Goal: Information Seeking & Learning: Check status

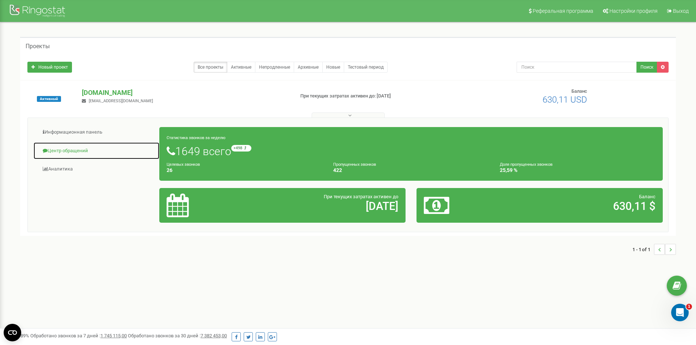
click at [64, 153] on link "Центр обращений" at bounding box center [96, 151] width 126 height 18
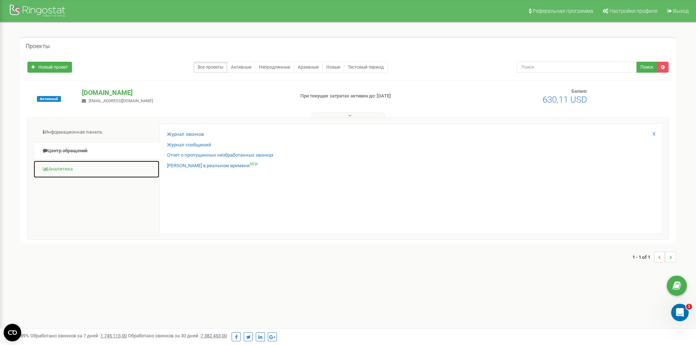
click at [99, 164] on link "Аналитика" at bounding box center [96, 169] width 126 height 18
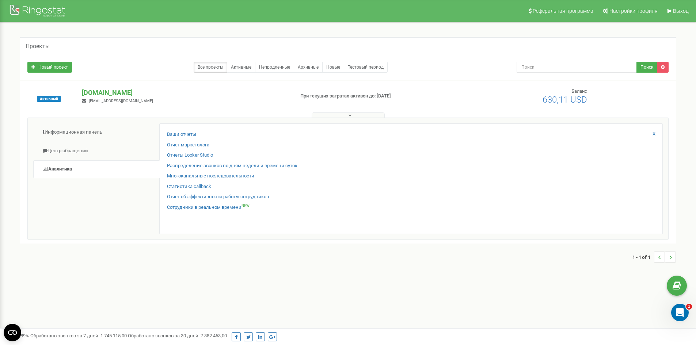
click at [192, 193] on div "Статистика callback" at bounding box center [411, 188] width 488 height 11
click at [204, 194] on link "Отчет об эффективности работы сотрудников" at bounding box center [218, 197] width 102 height 7
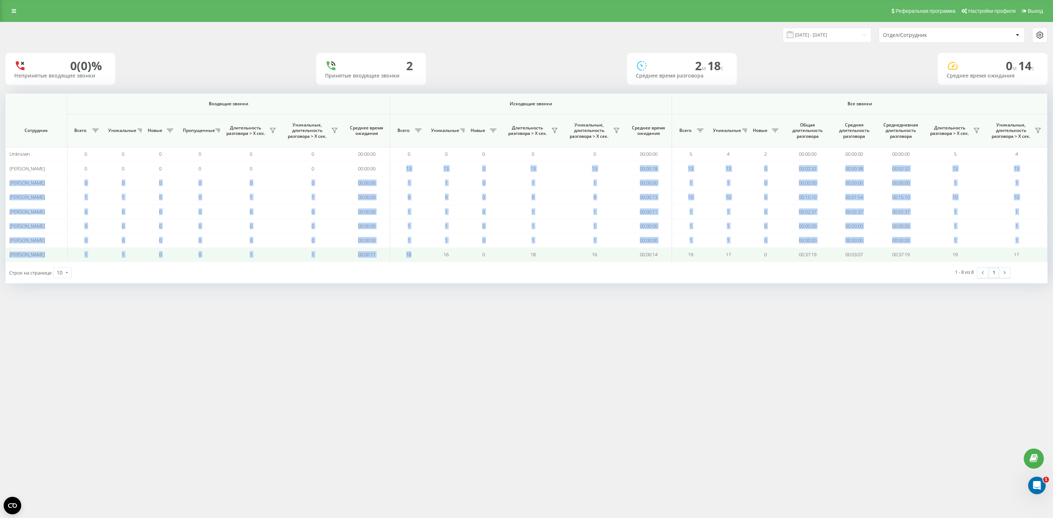
drag, startPoint x: 404, startPoint y: 168, endPoint x: 418, endPoint y: 255, distance: 88.5
click at [418, 255] on tbody "Unknown 0 0 0 0 0 0 00:00:00 0 0 0 0 0 00:00:00 5 4 2 00:00:00 00:00:00 00:00:0…" at bounding box center [526, 204] width 1042 height 115
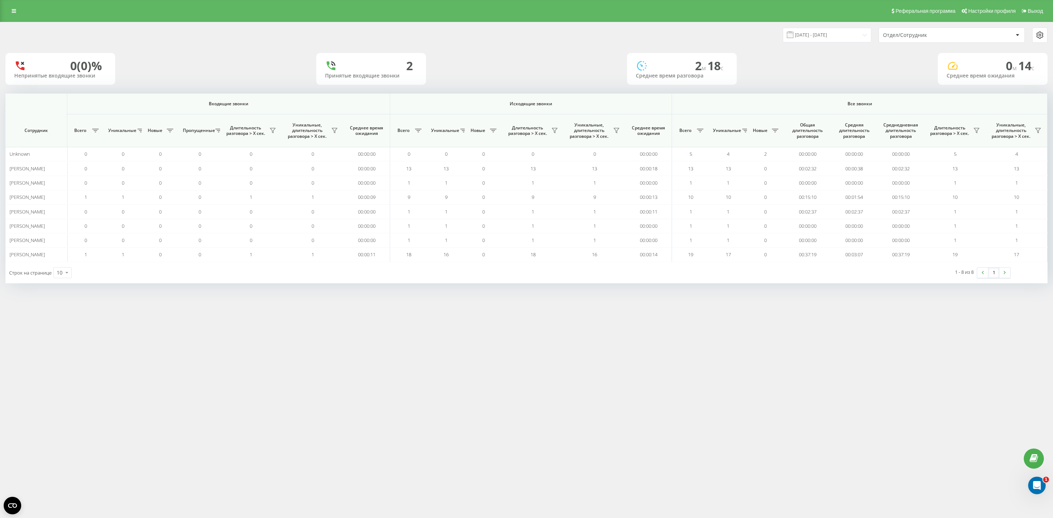
click at [416, 282] on div "Строк на странице 10 10 25 50 100" at bounding box center [265, 272] width 521 height 21
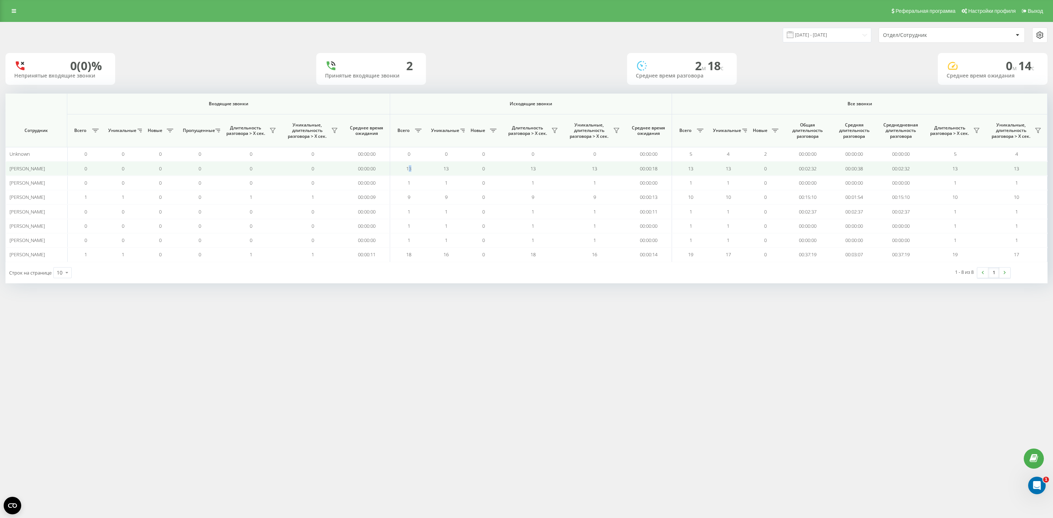
drag, startPoint x: 407, startPoint y: 169, endPoint x: 413, endPoint y: 169, distance: 6.2
click at [413, 169] on td "13" at bounding box center [408, 168] width 37 height 14
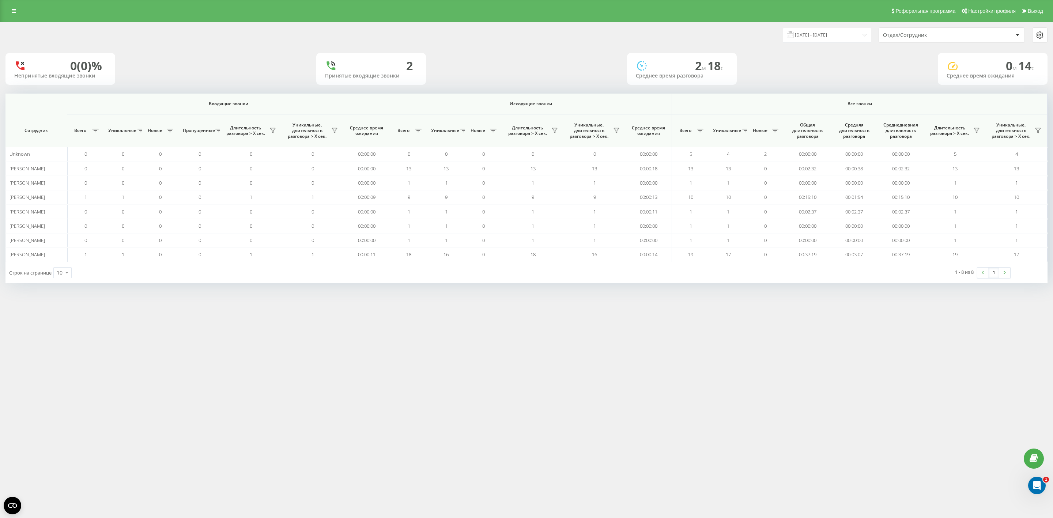
click at [438, 293] on div "[DATE] - [DATE] Отдел/Сотрудник 0 (0)% Непринятые входящие звонки 2 Принятые вх…" at bounding box center [526, 160] width 1053 height 276
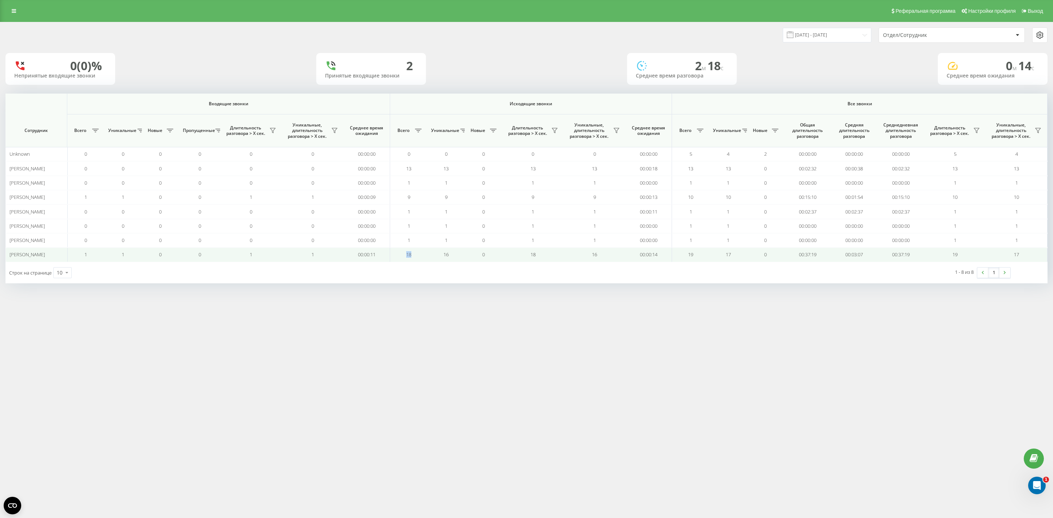
drag, startPoint x: 404, startPoint y: 255, endPoint x: 416, endPoint y: 257, distance: 12.2
click at [416, 257] on td "18" at bounding box center [408, 254] width 37 height 14
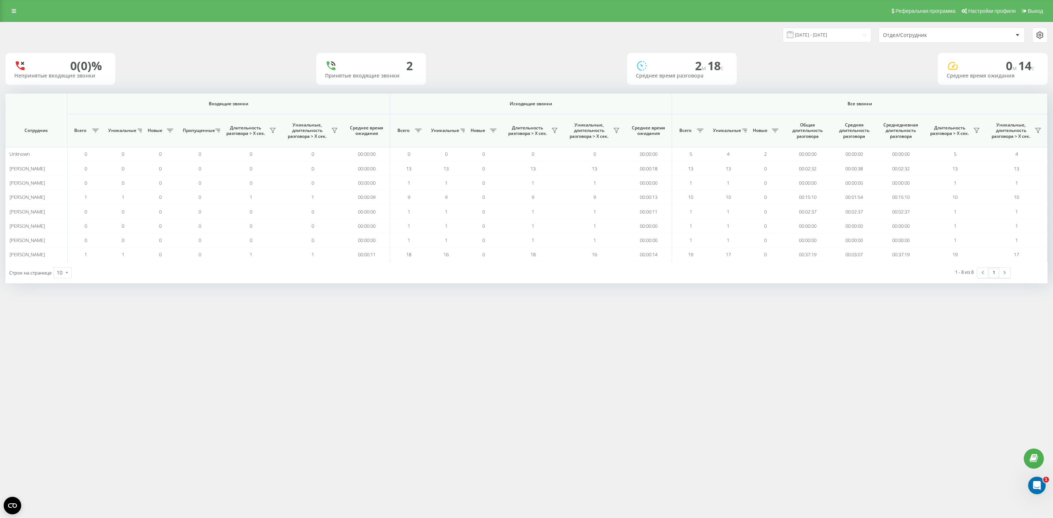
click at [418, 291] on div "[DATE] - [DATE] Отдел/Сотрудник 0 (0)% Непринятые входящие звонки 2 Принятые вх…" at bounding box center [526, 160] width 1053 height 276
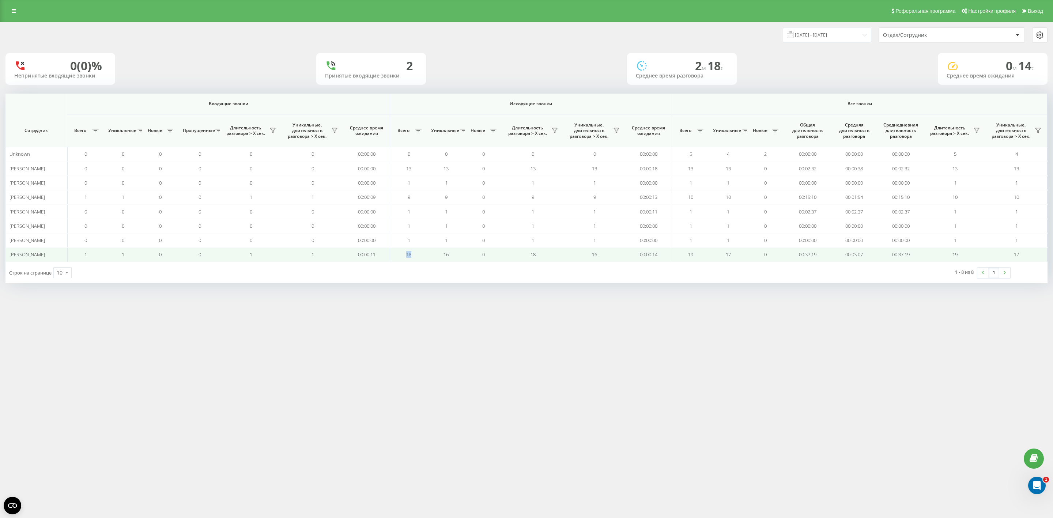
drag, startPoint x: 403, startPoint y: 255, endPoint x: 419, endPoint y: 255, distance: 16.1
click at [419, 255] on td "18" at bounding box center [408, 254] width 37 height 14
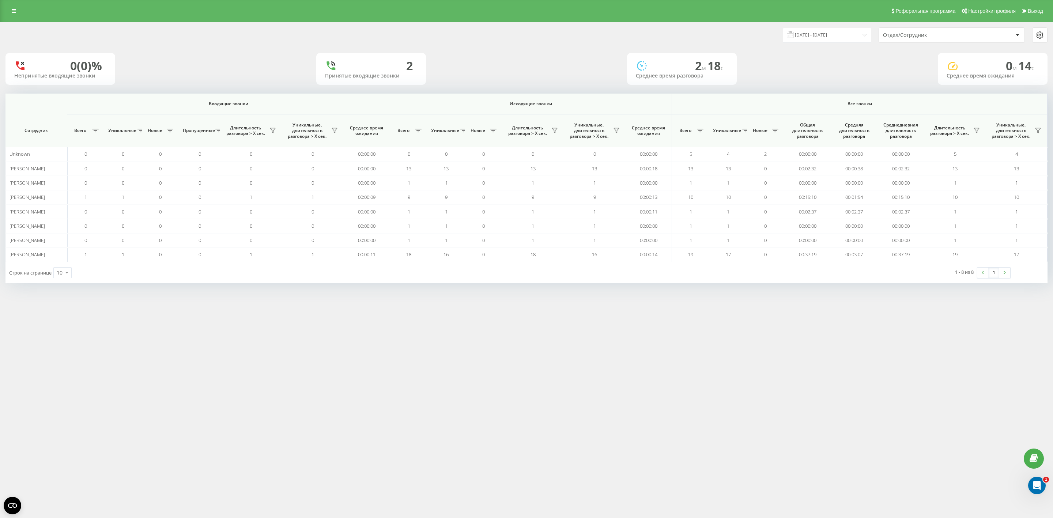
click at [417, 290] on div "[DATE] - [DATE] Отдел/Сотрудник 0 (0)% Непринятые входящие звонки 2 Принятые вх…" at bounding box center [526, 160] width 1053 height 276
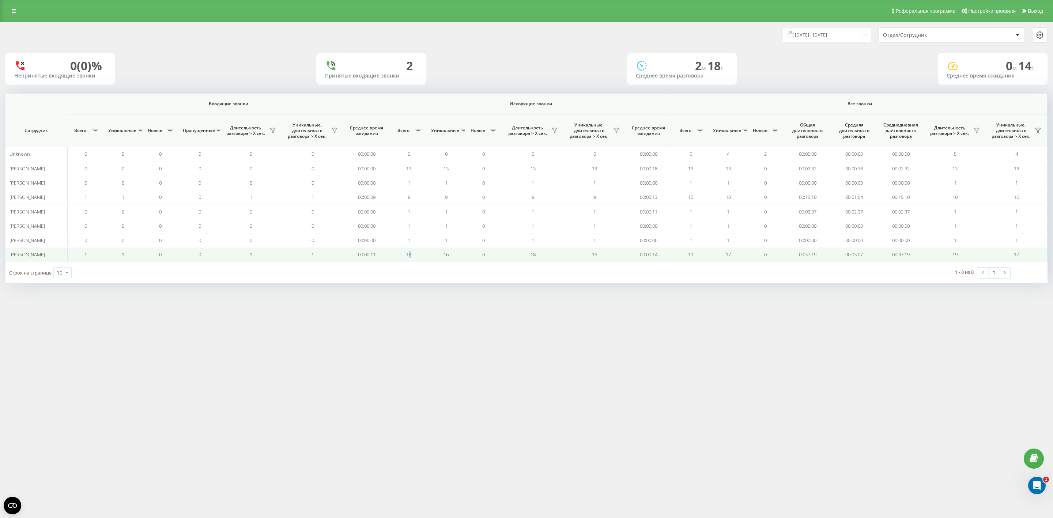
click at [410, 258] on span "18" at bounding box center [408, 254] width 5 height 7
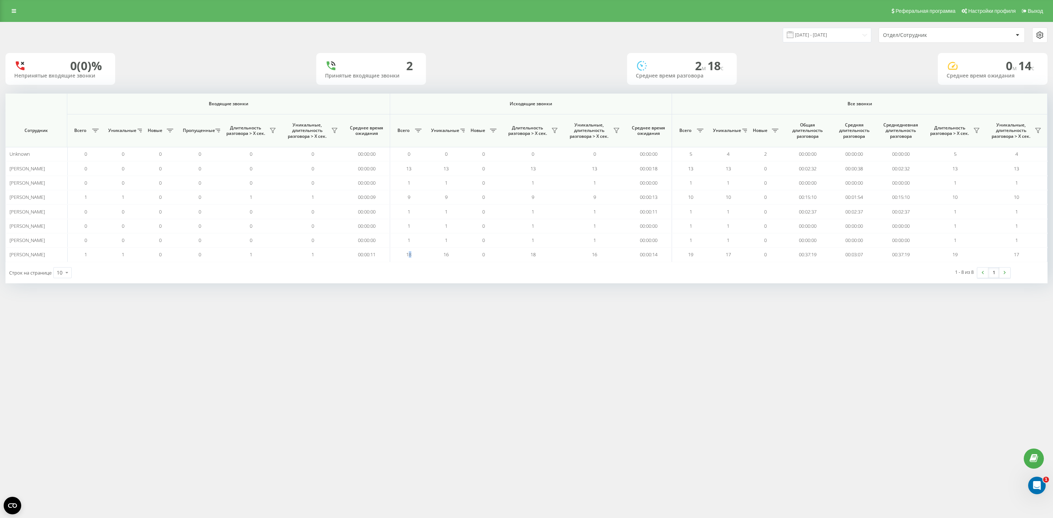
click at [410, 273] on div "Строк на странице 10 10 25 50 100" at bounding box center [265, 272] width 521 height 21
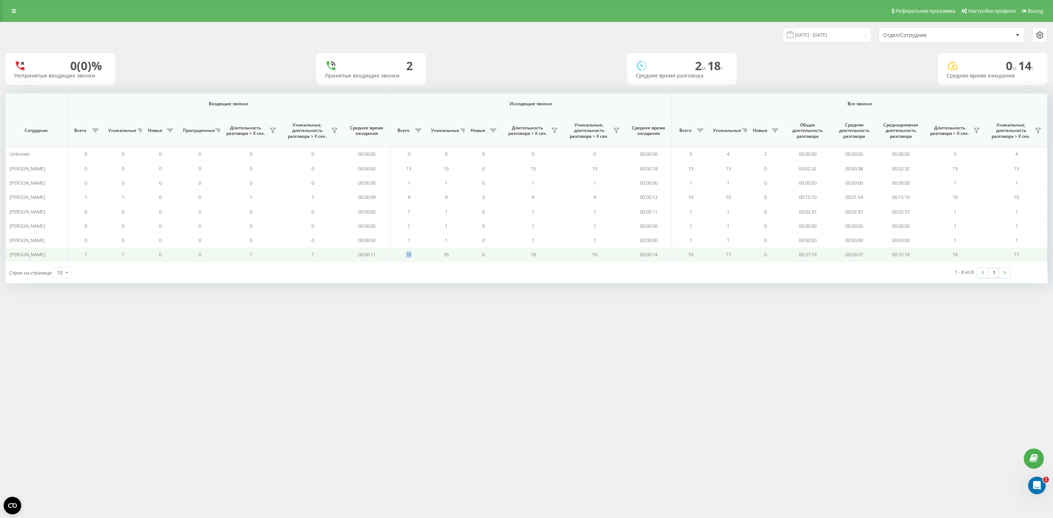
drag, startPoint x: 403, startPoint y: 256, endPoint x: 417, endPoint y: 256, distance: 13.9
click at [417, 256] on td "18" at bounding box center [408, 254] width 37 height 14
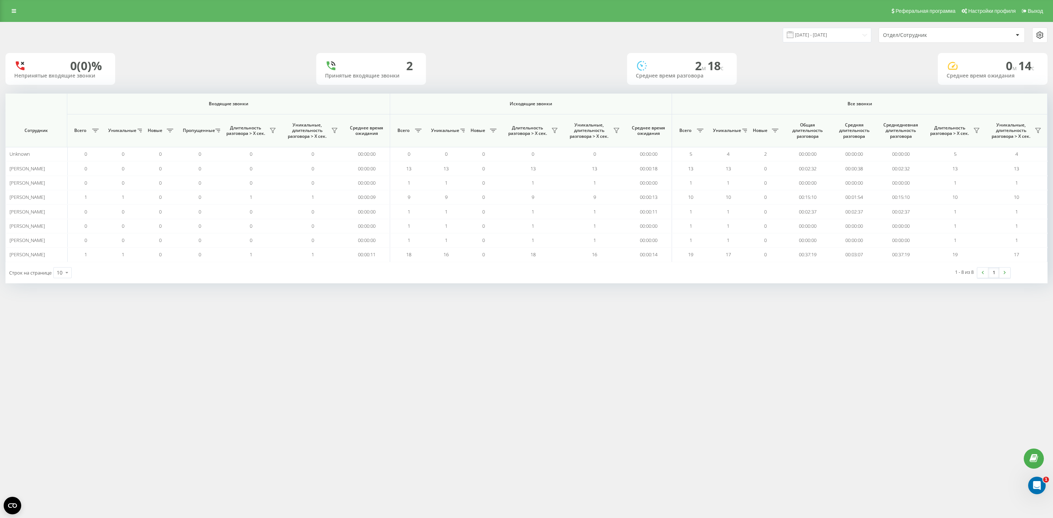
click at [417, 273] on div "Строк на странице 10 10 25 50 100" at bounding box center [265, 272] width 521 height 21
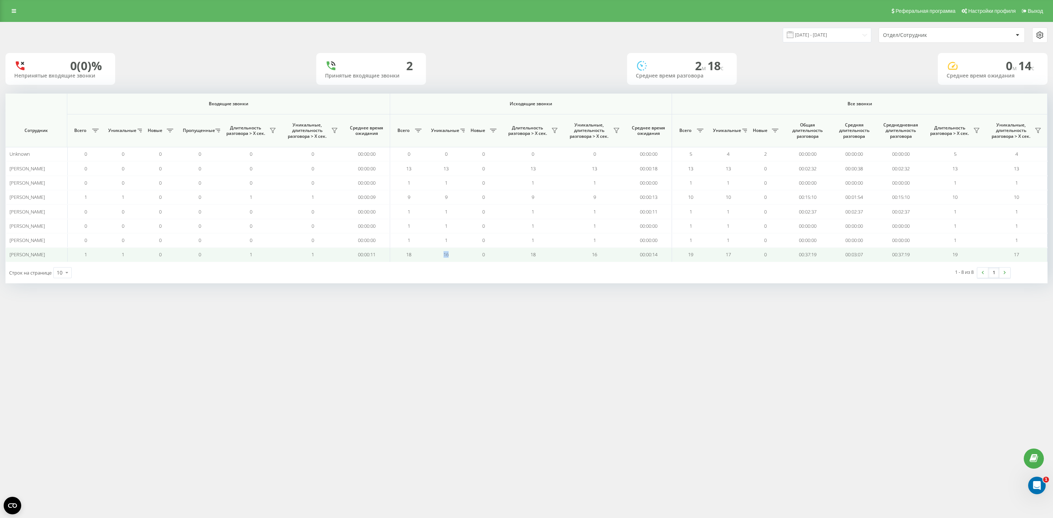
drag, startPoint x: 442, startPoint y: 260, endPoint x: 451, endPoint y: 258, distance: 9.0
click at [451, 258] on td "16" at bounding box center [445, 254] width 37 height 14
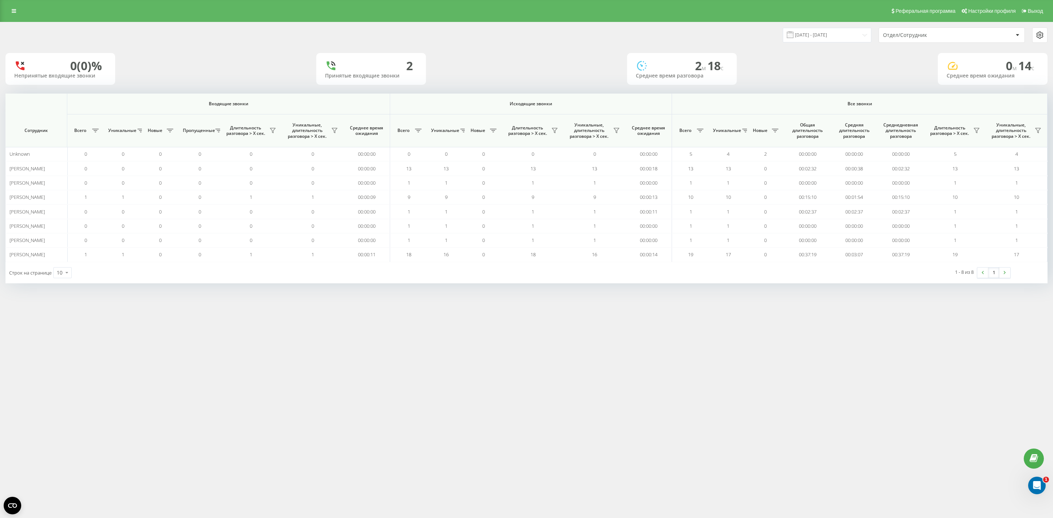
click at [459, 277] on div "Строк на странице 10 10 25 50 100" at bounding box center [265, 272] width 521 height 21
drag, startPoint x: 686, startPoint y: 257, endPoint x: 694, endPoint y: 272, distance: 17.3
click at [696, 257] on td "19" at bounding box center [690, 254] width 37 height 14
click at [692, 295] on div "[DATE] - [DATE] Отдел/Сотрудник 0 (0)% Непринятые входящие звонки 2 Принятые вх…" at bounding box center [526, 160] width 1053 height 276
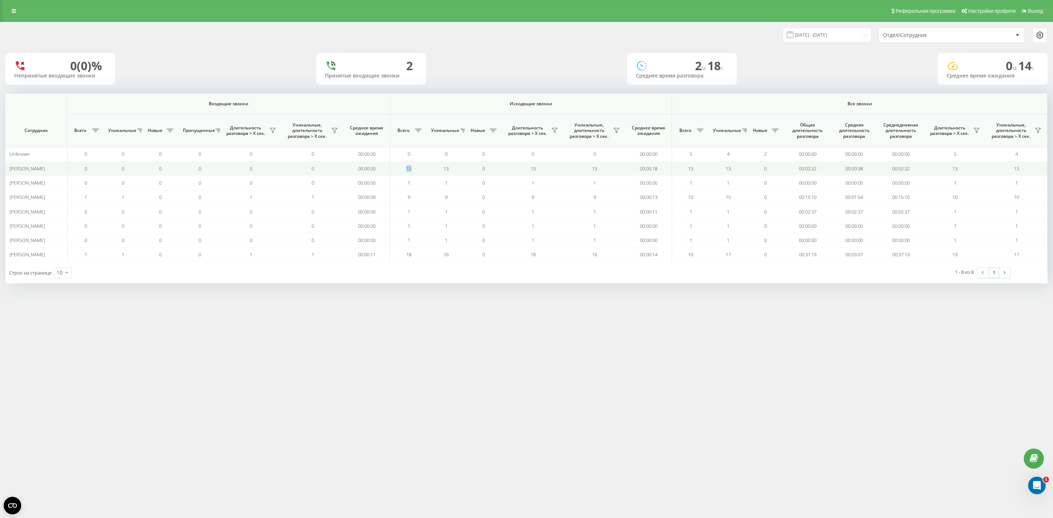
drag, startPoint x: 402, startPoint y: 170, endPoint x: 427, endPoint y: 170, distance: 24.5
click at [427, 170] on tr "[PERSON_NAME] 0 0 0 0 0 0 00:00:00 13 13 0 13 13 00:00:18 13 13 0 00:02:32 00:0…" at bounding box center [526, 168] width 1042 height 14
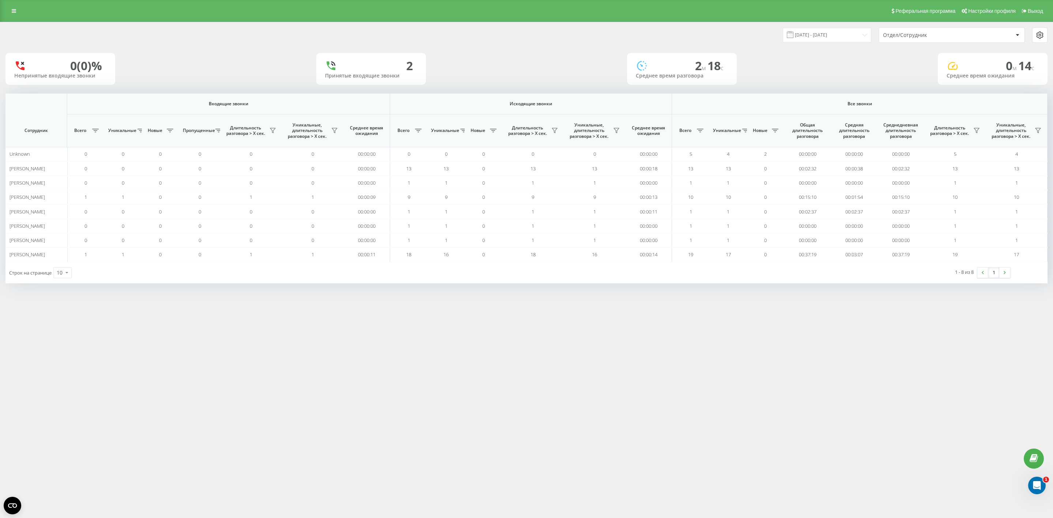
click at [407, 309] on div "Реферальная программа Настройки профиля Выход [DATE] - [DATE] Отдел/Сотрудник 0…" at bounding box center [526, 259] width 1053 height 518
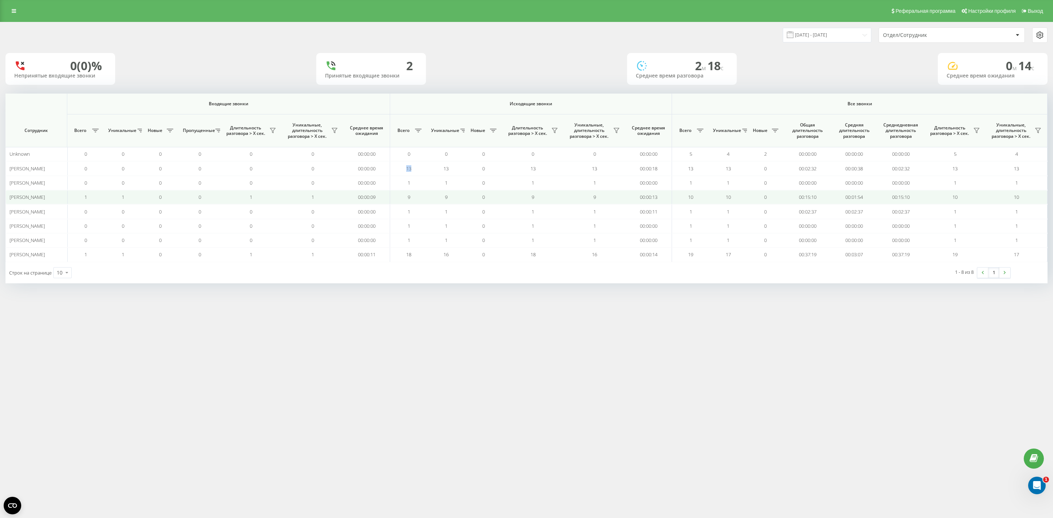
drag, startPoint x: 404, startPoint y: 164, endPoint x: 417, endPoint y: 199, distance: 37.3
click at [416, 165] on td "13" at bounding box center [408, 168] width 37 height 14
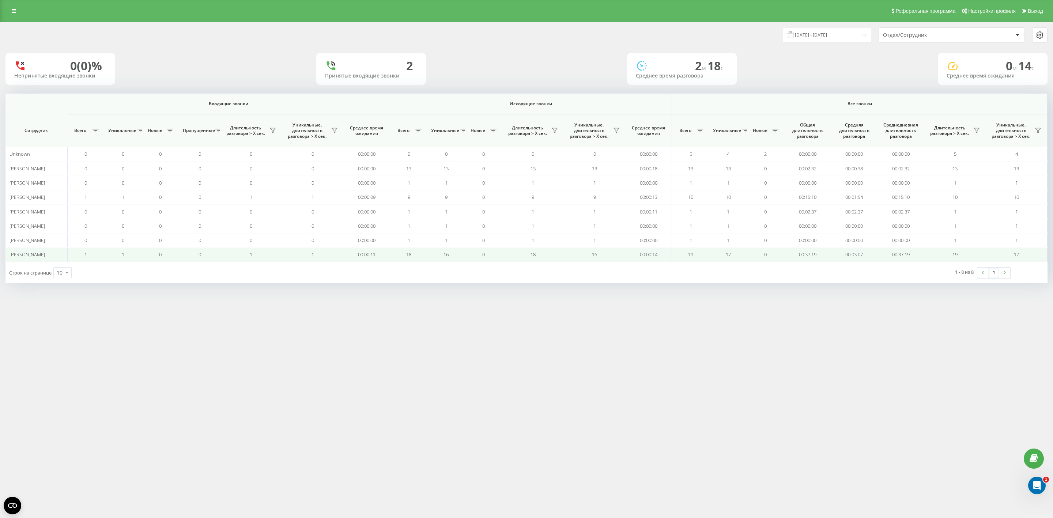
click at [413, 255] on td "18" at bounding box center [408, 254] width 37 height 14
drag, startPoint x: 409, startPoint y: 256, endPoint x: 402, endPoint y: 258, distance: 6.8
click at [402, 258] on td "18" at bounding box center [408, 254] width 37 height 14
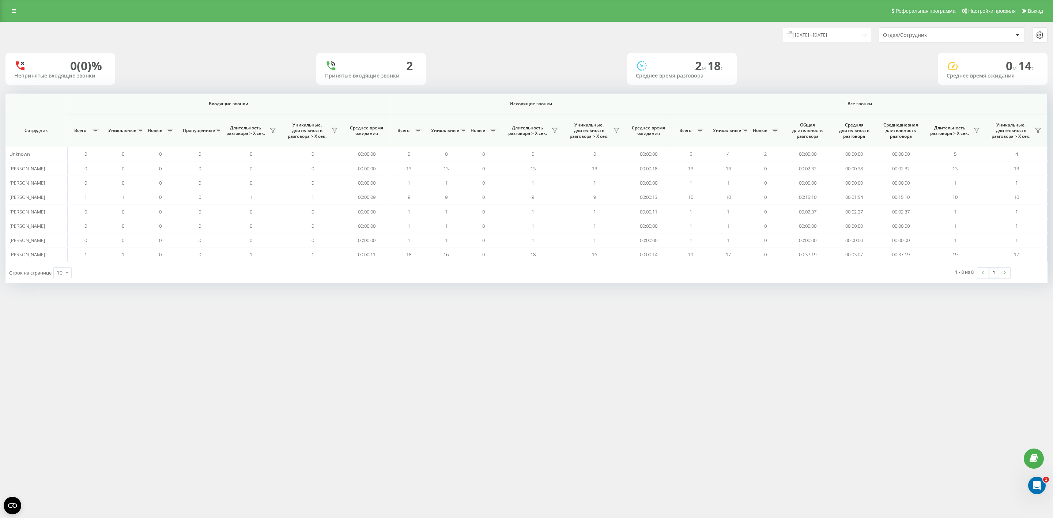
click at [405, 277] on div "Строк на странице 10 10 25 50 100" at bounding box center [265, 272] width 521 height 21
drag, startPoint x: 405, startPoint y: 170, endPoint x: 404, endPoint y: 308, distance: 138.2
click at [416, 171] on td "13" at bounding box center [408, 168] width 37 height 14
click at [372, 338] on div "Реферальная программа Настройки профиля Выход [DATE] - [DATE] Отдел/Сотрудник 0…" at bounding box center [526, 259] width 1053 height 518
click at [15, 8] on icon at bounding box center [14, 10] width 4 height 5
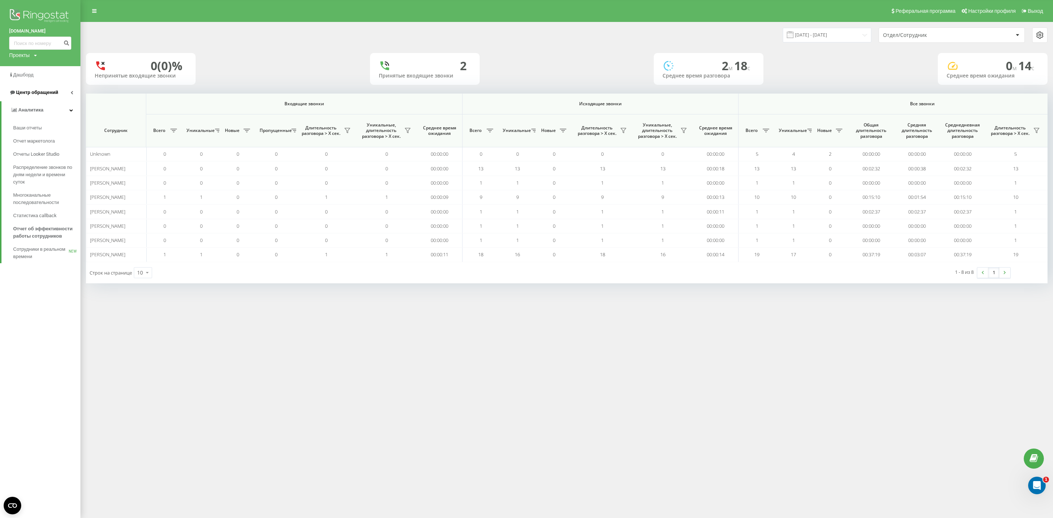
click at [33, 88] on link "Центр обращений" at bounding box center [40, 93] width 80 height 18
click at [34, 114] on span "Журнал звонков" at bounding box center [32, 110] width 38 height 7
click at [31, 105] on link "Журнал звонков" at bounding box center [46, 110] width 67 height 13
